Goal: Information Seeking & Learning: Learn about a topic

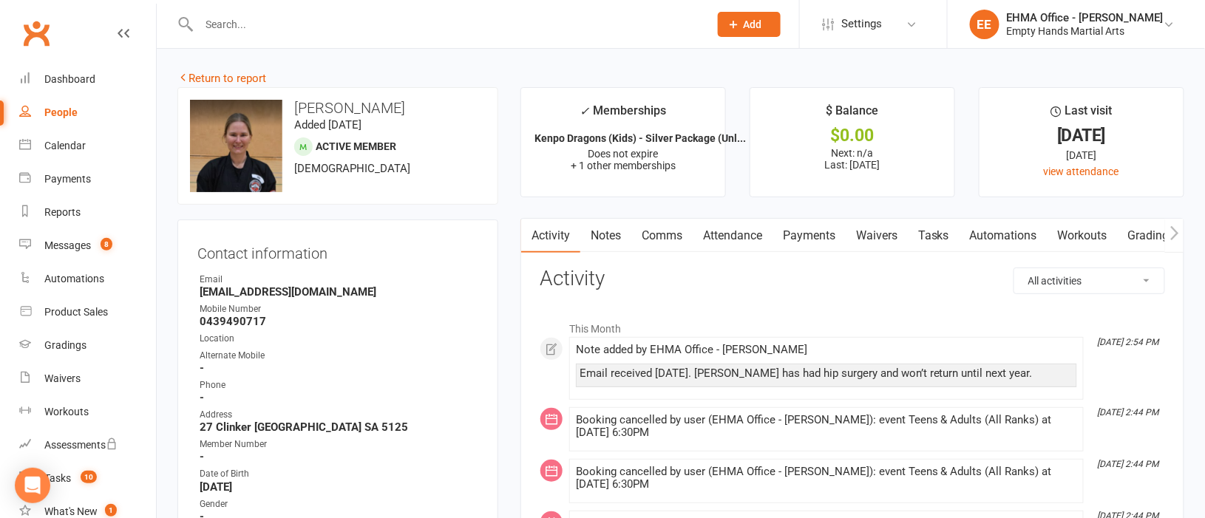
click at [381, 23] on input "text" at bounding box center [446, 24] width 504 height 21
drag, startPoint x: 381, startPoint y: 23, endPoint x: 364, endPoint y: 198, distance: 176.0
click at [364, 198] on div "upload photo change photo [PERSON_NAME] Added [DATE] Active member [DEMOGRAPHIC…" at bounding box center [337, 146] width 321 height 118
click at [732, 231] on link "Attendance" at bounding box center [733, 236] width 80 height 34
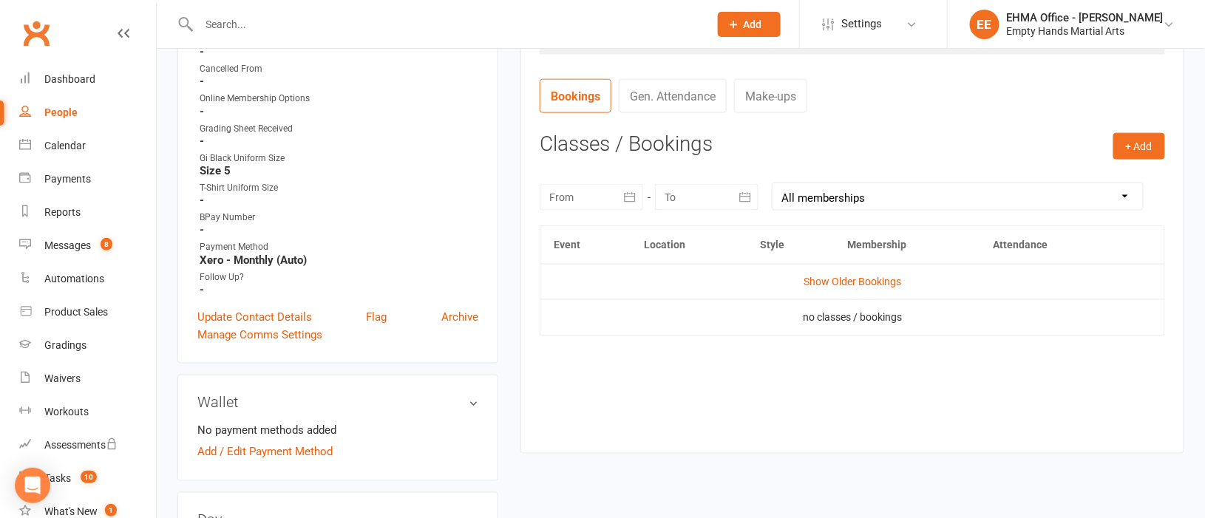
scroll to position [110, 0]
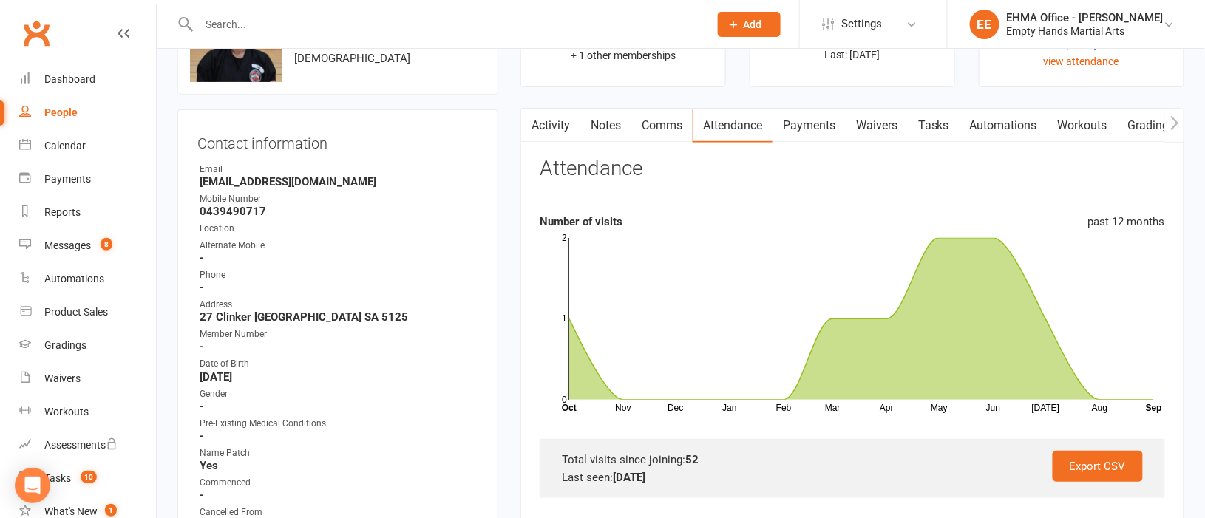
click at [341, 19] on input "text" at bounding box center [446, 24] width 504 height 21
drag, startPoint x: 341, startPoint y: 19, endPoint x: 766, endPoint y: 212, distance: 466.1
click at [766, 212] on section "Attendance Number of visits past 12 months Nov Dec Jan Feb Mar Apr May Jun [DAT…" at bounding box center [852, 327] width 625 height 341
click at [531, 125] on icon "button" at bounding box center [530, 122] width 8 height 14
click at [557, 126] on link "Activity" at bounding box center [550, 126] width 59 height 34
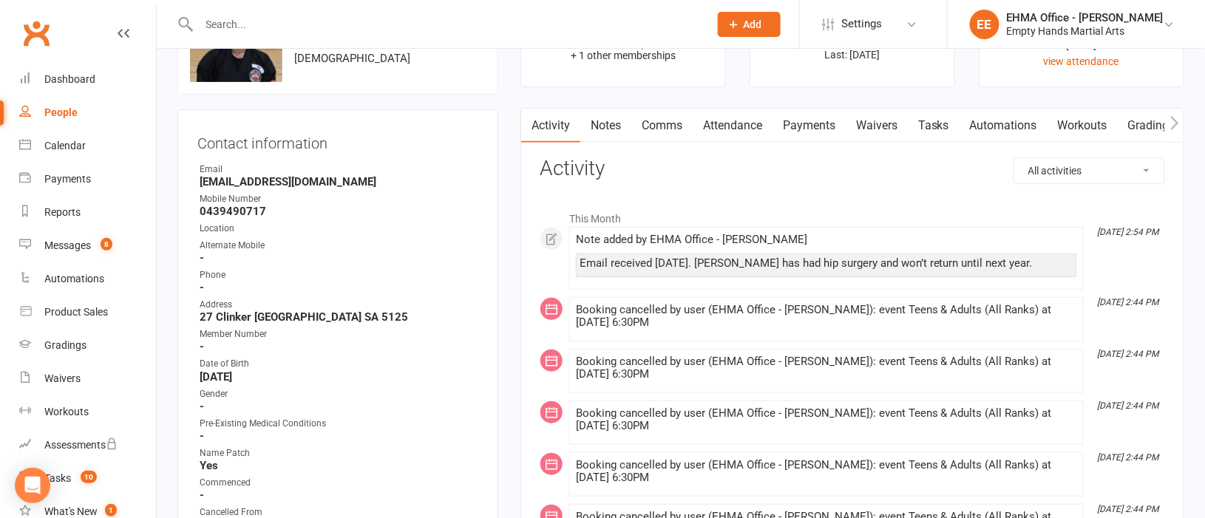
click at [279, 24] on input "text" at bounding box center [446, 24] width 504 height 21
paste input "[PERSON_NAME]"
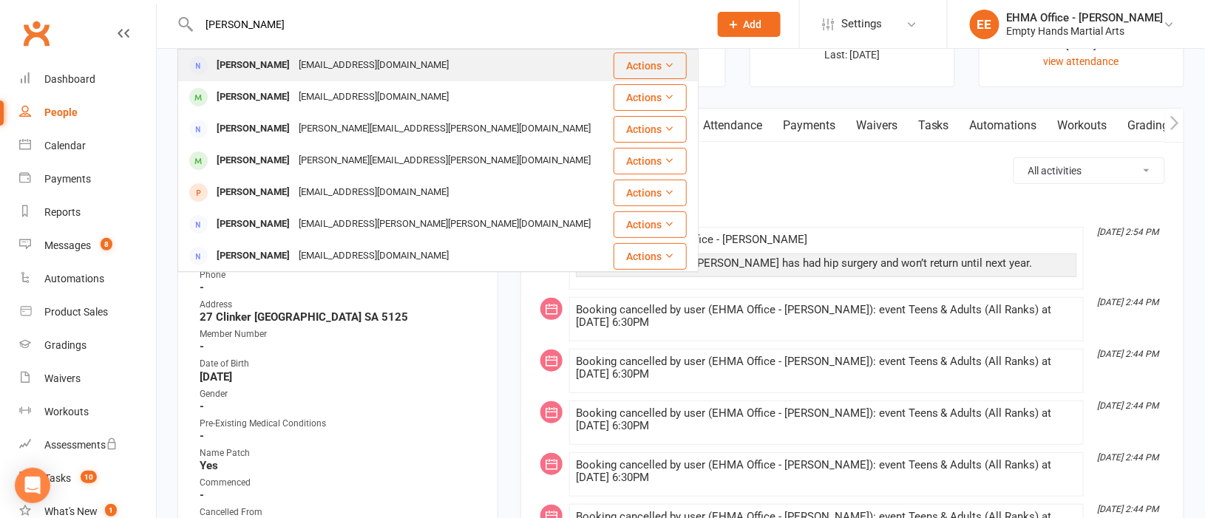
type input "[PERSON_NAME]"
click at [336, 59] on div "[EMAIL_ADDRESS][DOMAIN_NAME]" at bounding box center [373, 65] width 159 height 21
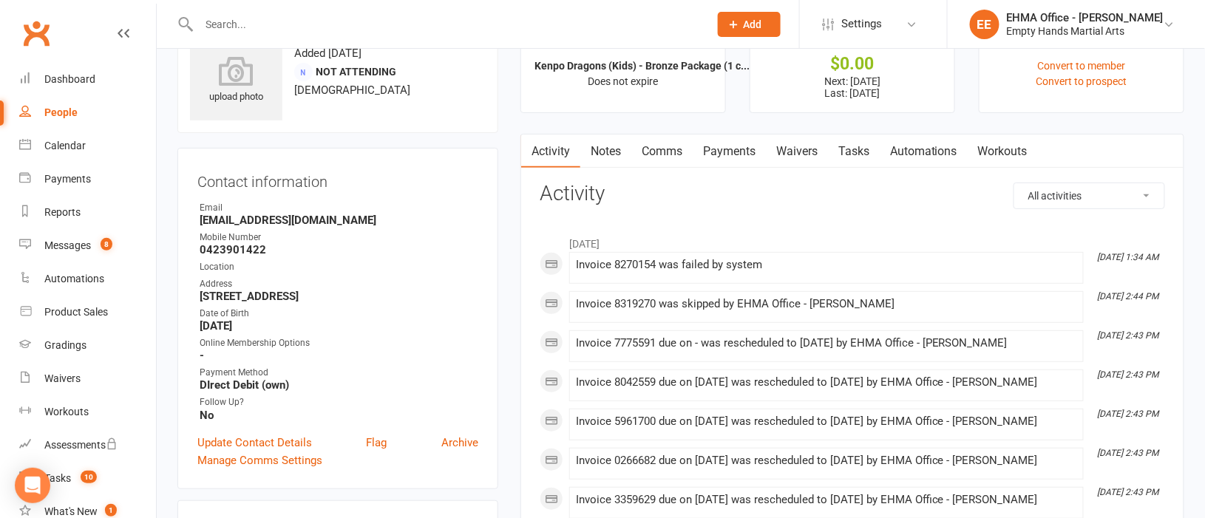
scroll to position [110, 0]
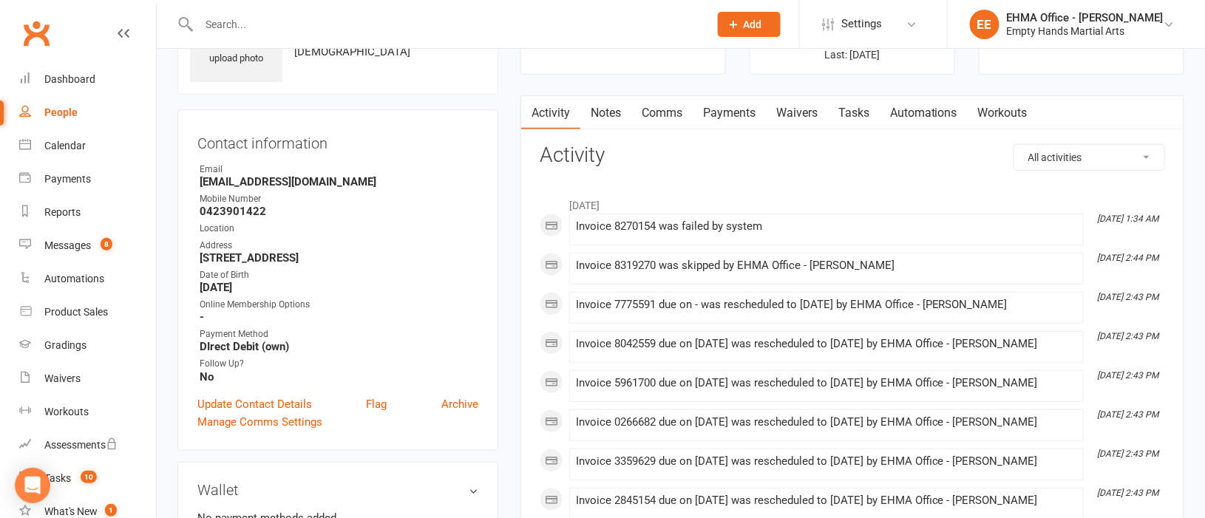
click at [727, 112] on link "Payments" at bounding box center [729, 113] width 73 height 34
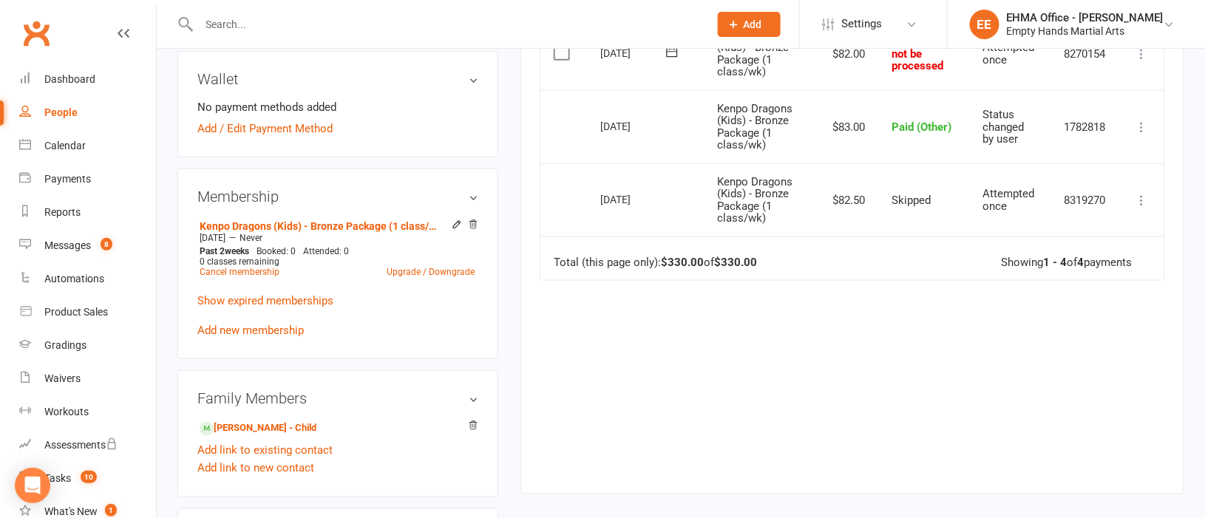
scroll to position [554, 0]
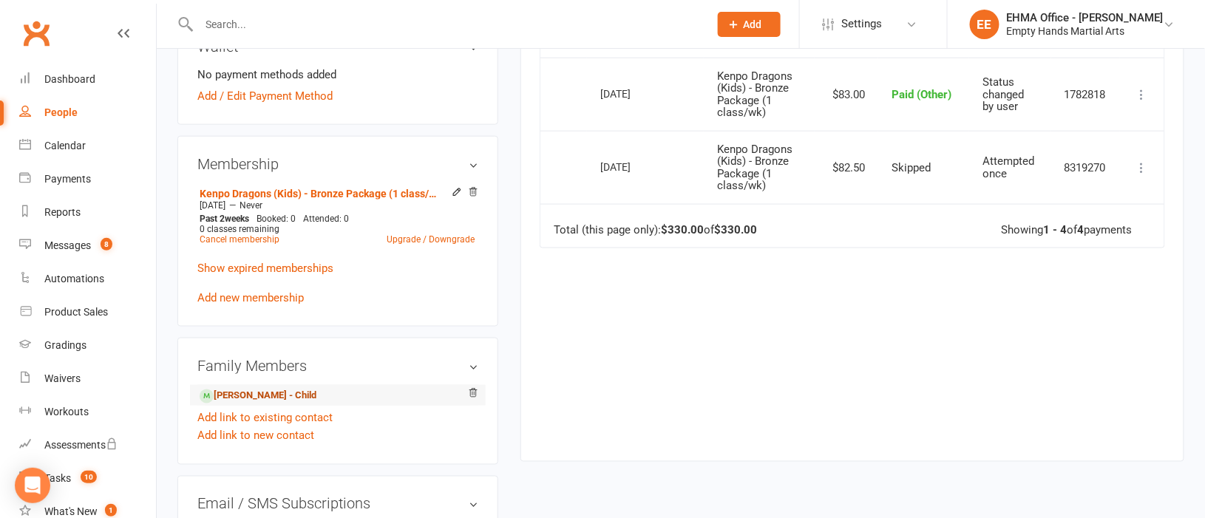
click at [261, 402] on link "[PERSON_NAME] - Child" at bounding box center [258, 397] width 117 height 16
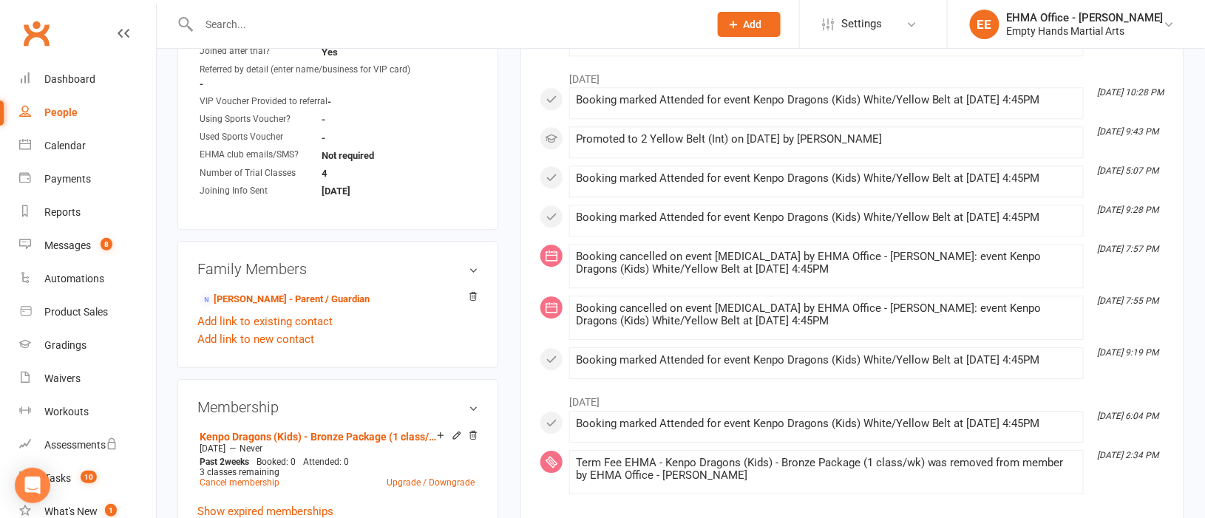
scroll to position [1219, 0]
click at [267, 291] on link "[PERSON_NAME] - Parent / Guardian" at bounding box center [285, 299] width 170 height 16
